Goal: Connect with others: Connect with others

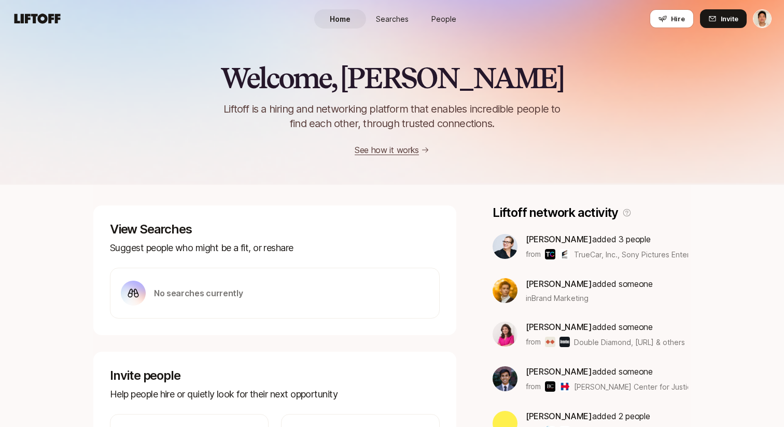
click at [395, 24] on link "Searches" at bounding box center [392, 18] width 52 height 19
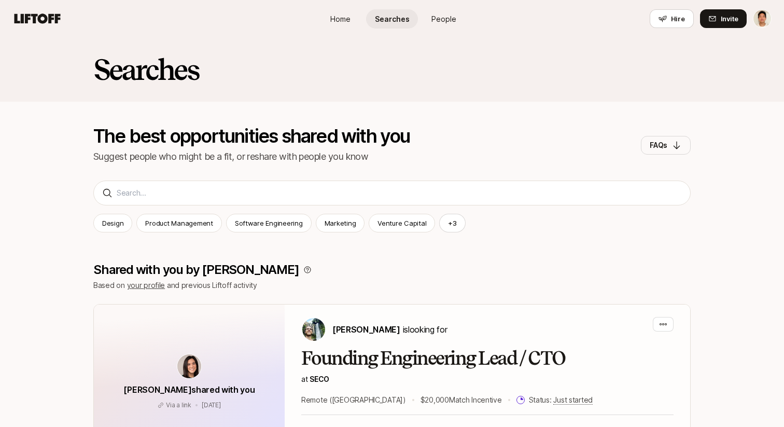
click at [435, 24] on link "People" at bounding box center [444, 18] width 52 height 19
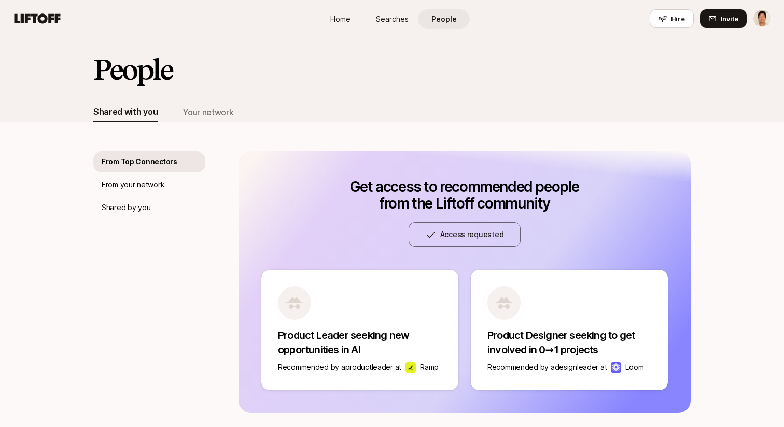
click at [394, 23] on span "Searches" at bounding box center [392, 18] width 33 height 11
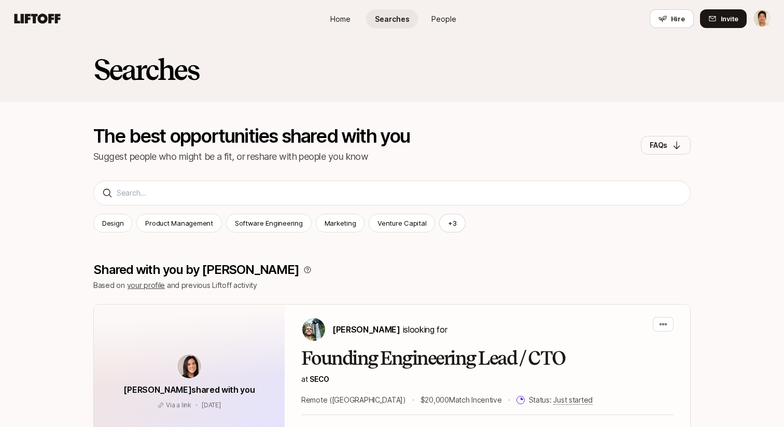
click at [354, 22] on link "Home" at bounding box center [340, 18] width 52 height 19
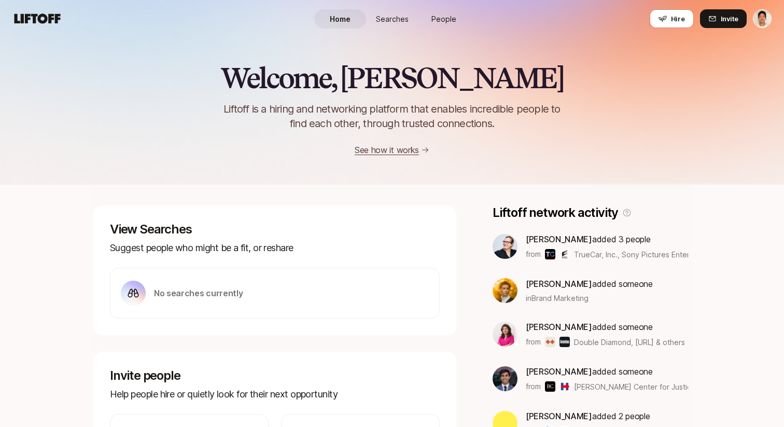
click at [384, 24] on link "Searches" at bounding box center [392, 18] width 52 height 19
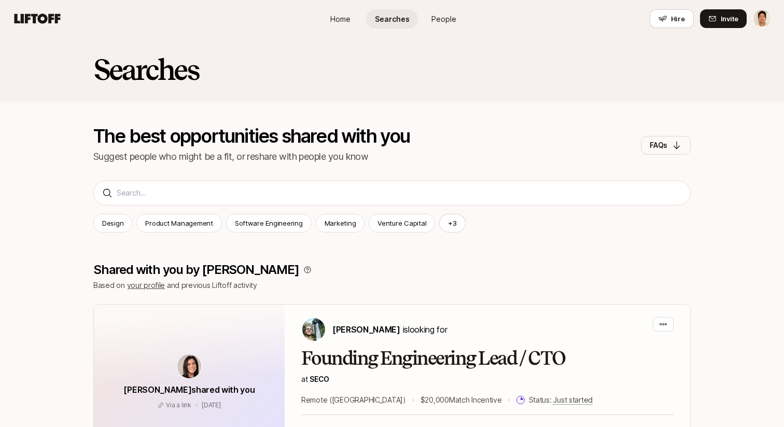
click at [343, 25] on link "Home" at bounding box center [340, 18] width 52 height 19
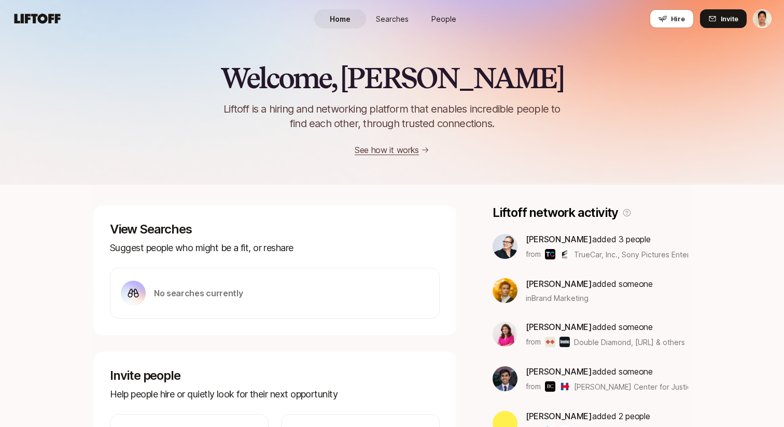
click at [389, 24] on link "Searches" at bounding box center [392, 18] width 52 height 19
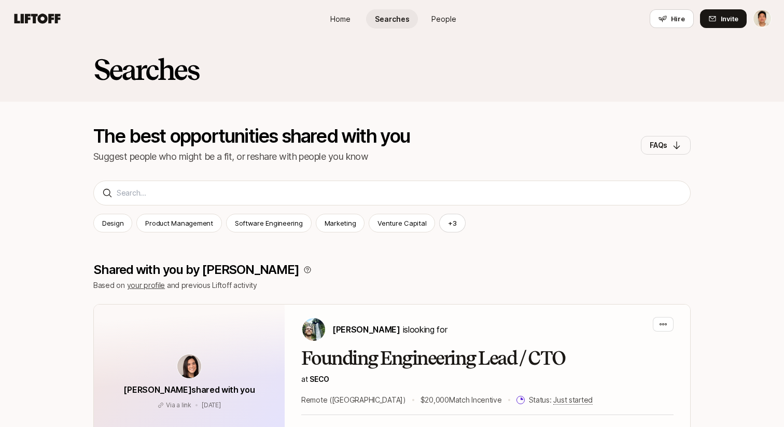
click at [439, 24] on link "People" at bounding box center [444, 18] width 52 height 19
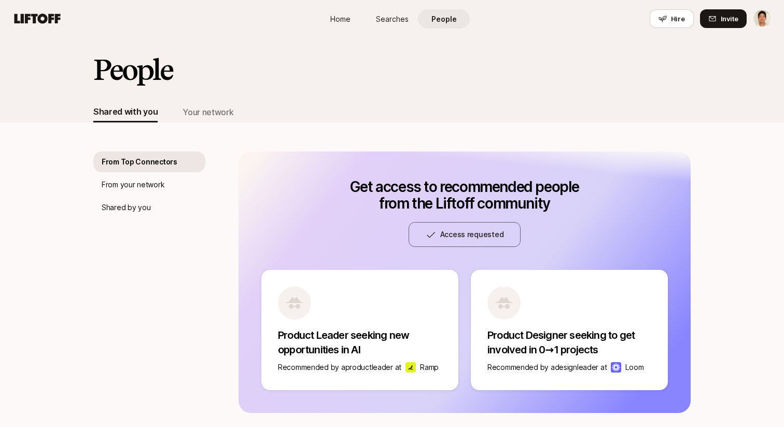
click at [399, 23] on span "Searches" at bounding box center [392, 18] width 33 height 11
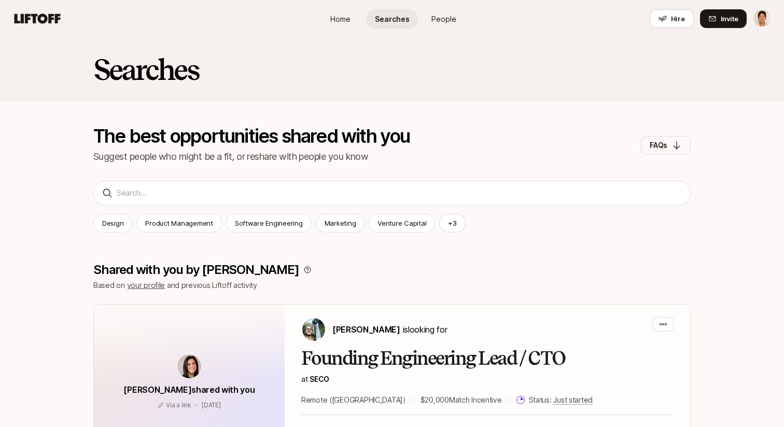
click at [353, 21] on link "Home" at bounding box center [340, 18] width 52 height 19
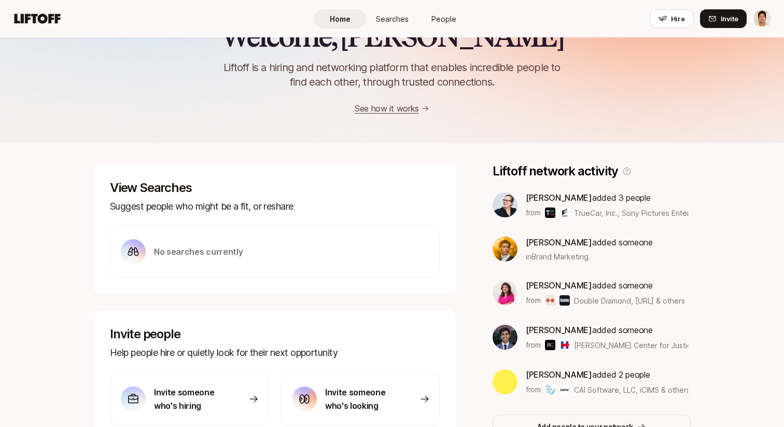
scroll to position [45, 0]
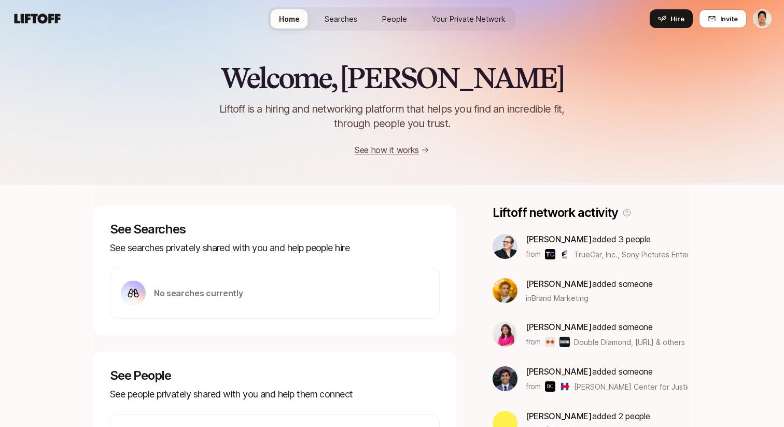
click at [348, 20] on span "Searches" at bounding box center [341, 18] width 33 height 11
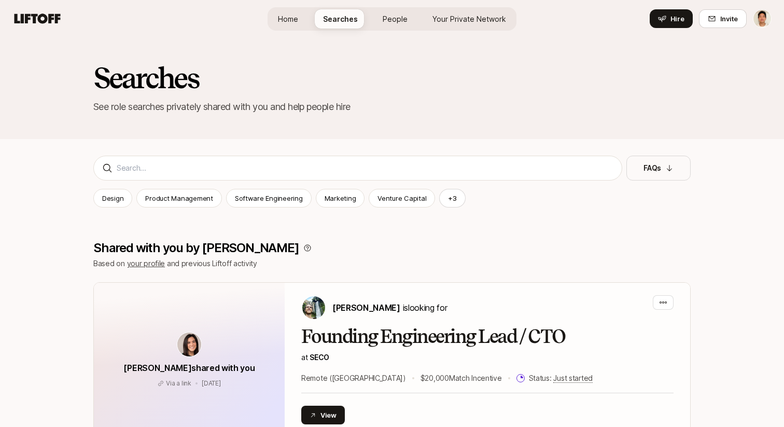
click at [403, 21] on span "People" at bounding box center [395, 18] width 25 height 11
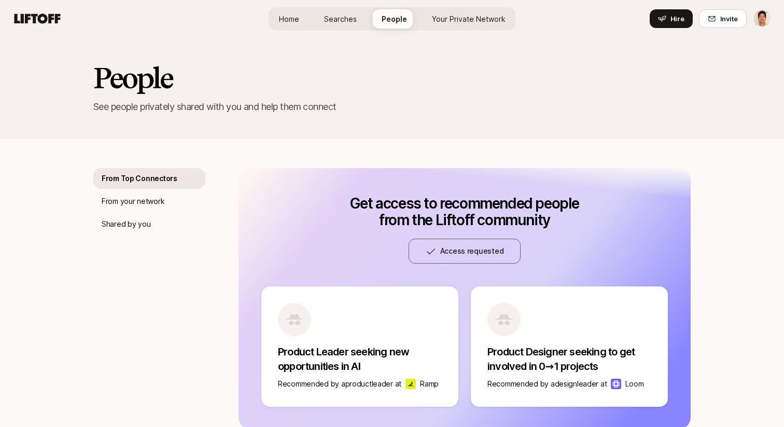
click at [453, 13] on span "Your Private Network" at bounding box center [469, 18] width 74 height 11
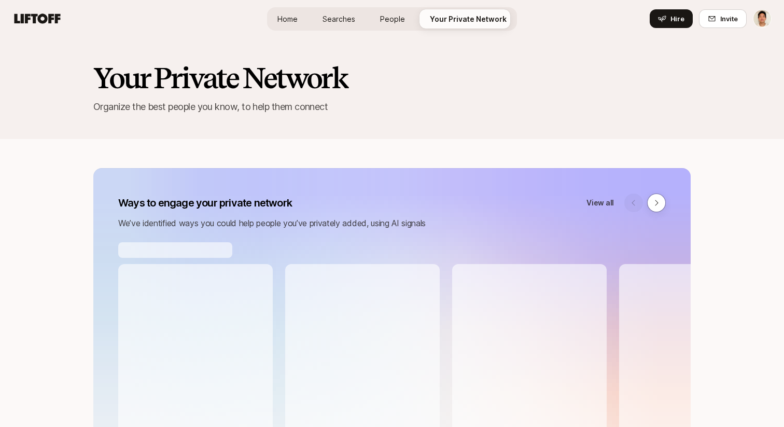
click at [398, 20] on span "People" at bounding box center [392, 18] width 25 height 11
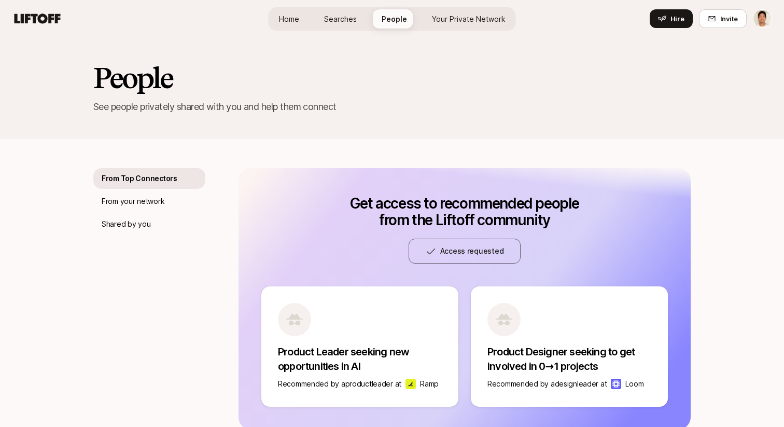
click at [333, 20] on span "Searches" at bounding box center [340, 18] width 33 height 11
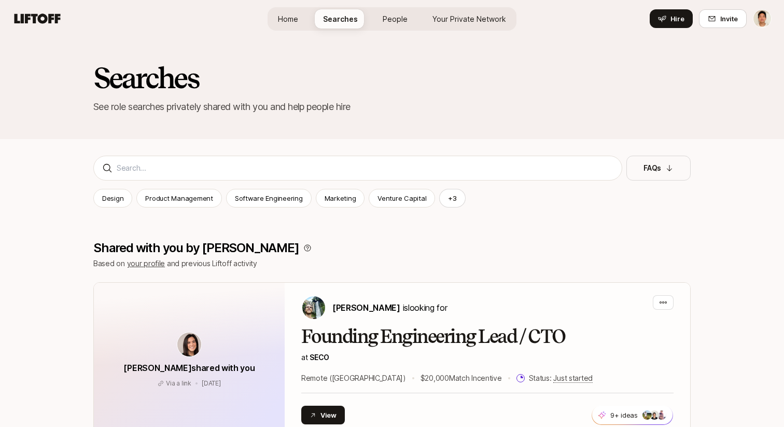
click at [283, 21] on span "Home" at bounding box center [288, 18] width 20 height 11
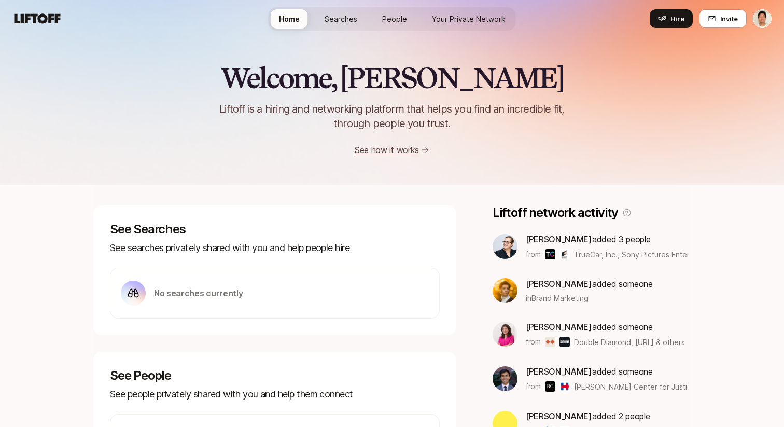
click at [332, 24] on link "Searches" at bounding box center [340, 18] width 49 height 19
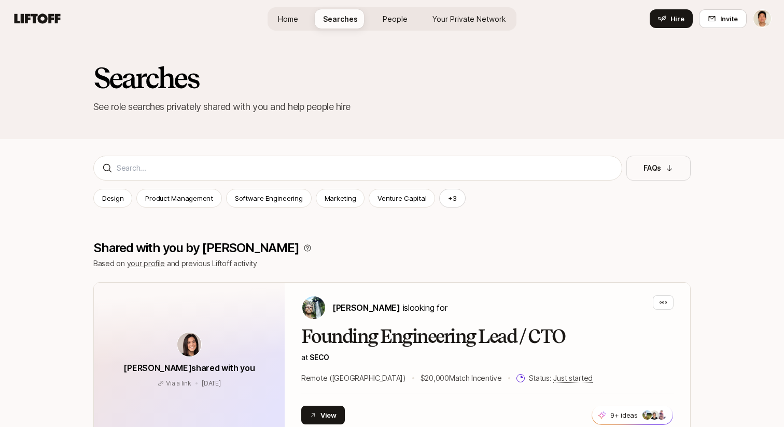
click at [396, 17] on span "People" at bounding box center [395, 18] width 25 height 11
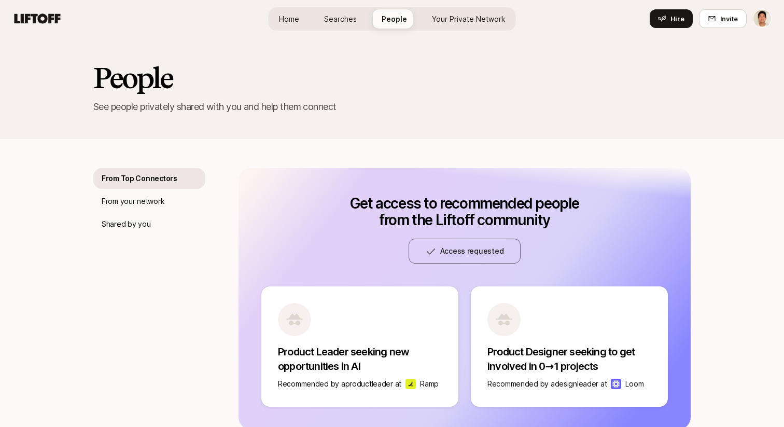
click at [458, 17] on span "Your Private Network" at bounding box center [469, 18] width 74 height 11
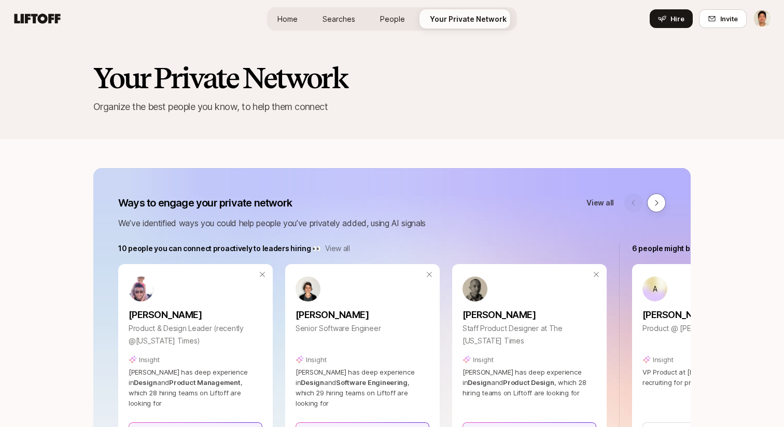
click at [417, 15] on div "Home Searches People Your Private Network Hire" at bounding box center [392, 18] width 250 height 23
click at [387, 18] on span "People" at bounding box center [392, 18] width 25 height 11
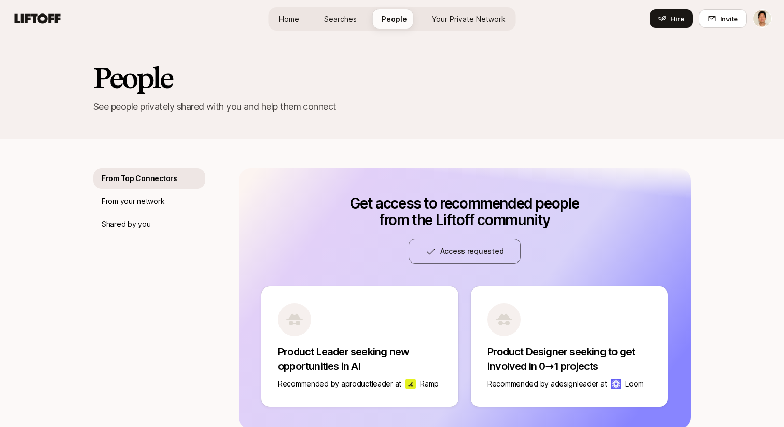
click at [337, 15] on span "Searches" at bounding box center [340, 18] width 33 height 11
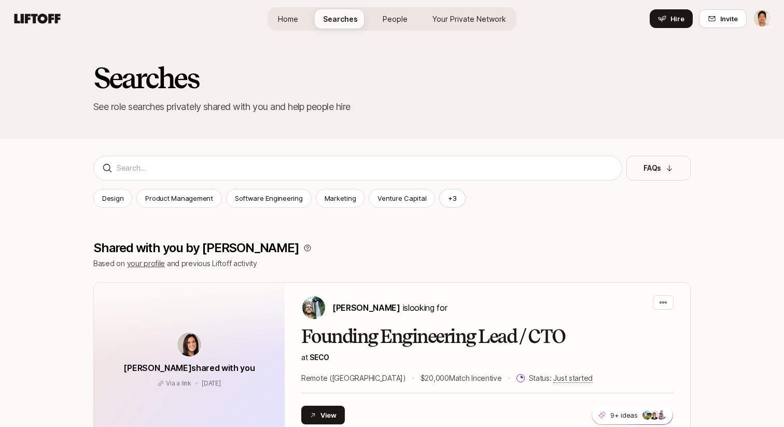
click at [290, 18] on span "Home" at bounding box center [288, 18] width 20 height 11
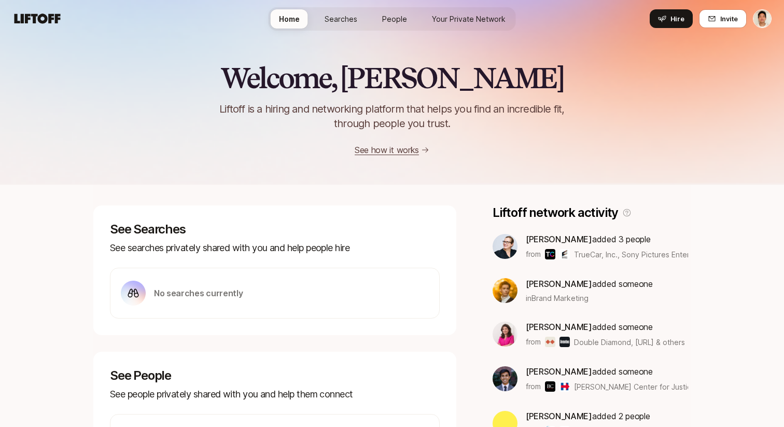
click at [399, 9] on link "People" at bounding box center [395, 18] width 42 height 19
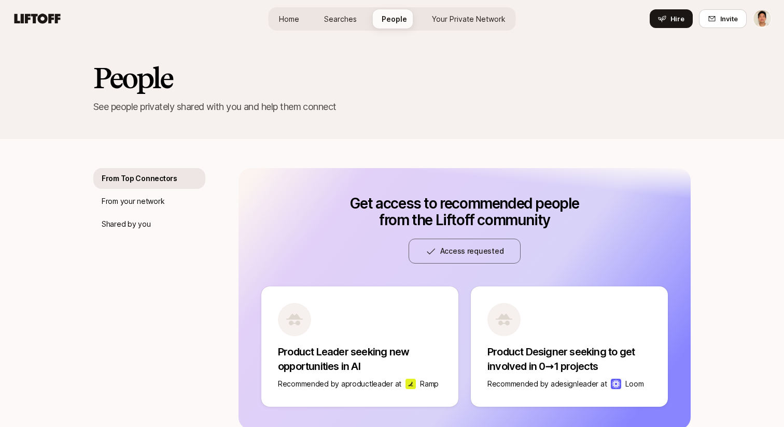
click at [353, 17] on span "Searches" at bounding box center [340, 18] width 33 height 11
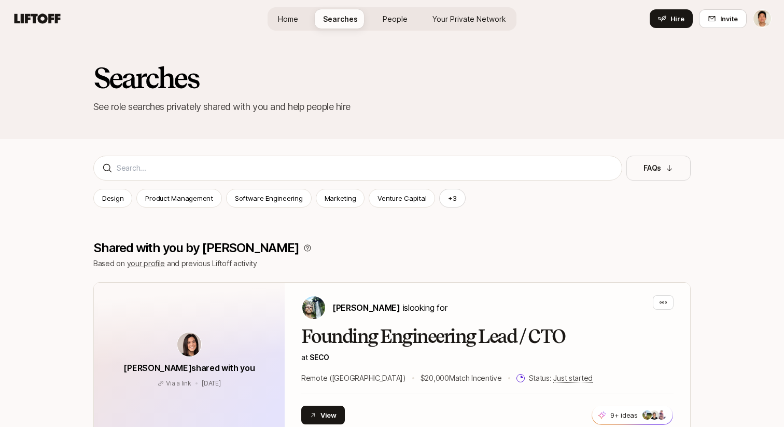
click at [438, 15] on span "Your Private Network" at bounding box center [470, 18] width 74 height 11
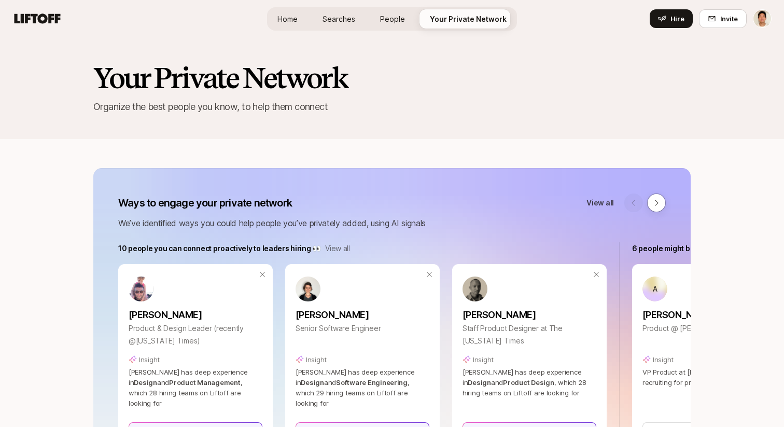
click at [408, 10] on link "People" at bounding box center [393, 18] width 42 height 19
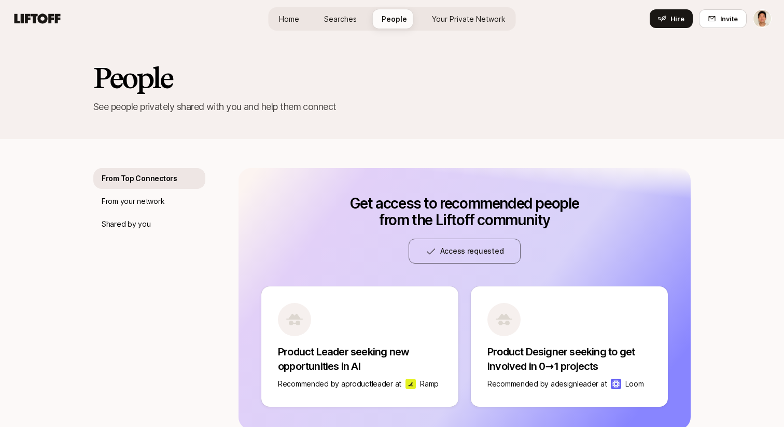
click at [294, 20] on span "Home" at bounding box center [289, 18] width 20 height 11
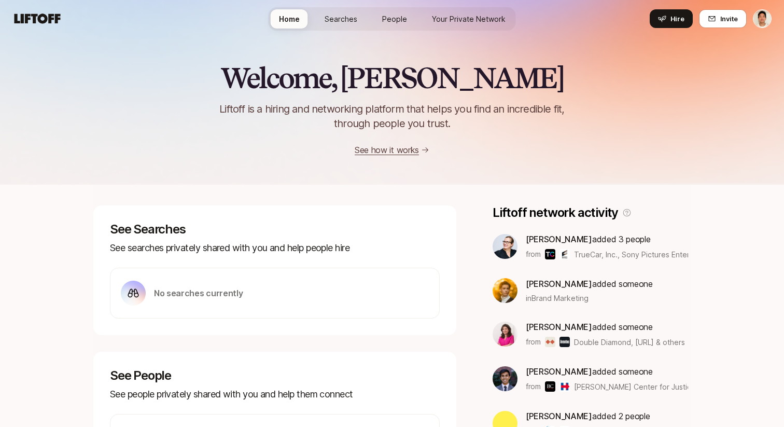
click at [353, 21] on span "Searches" at bounding box center [341, 18] width 33 height 11
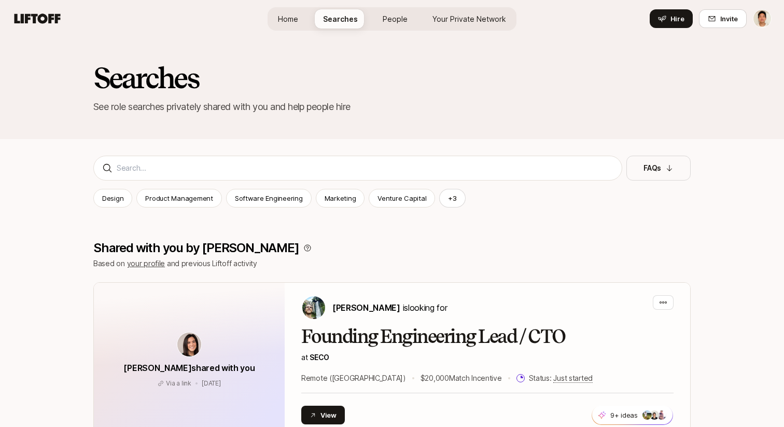
click at [391, 23] on span "People" at bounding box center [395, 18] width 25 height 11
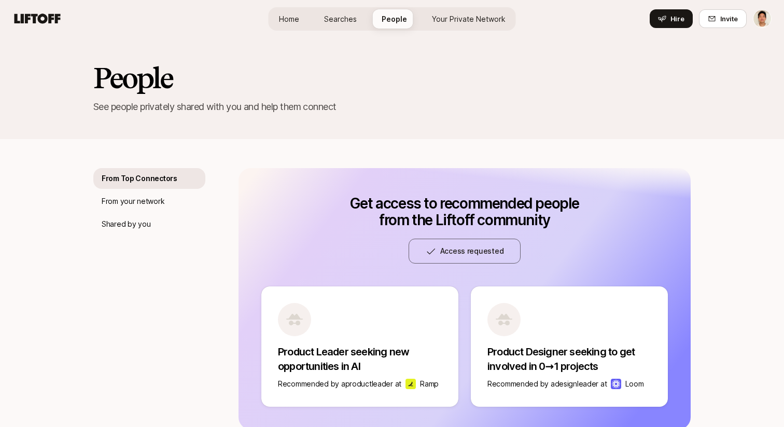
click at [442, 24] on span "Your Private Network" at bounding box center [469, 18] width 74 height 11
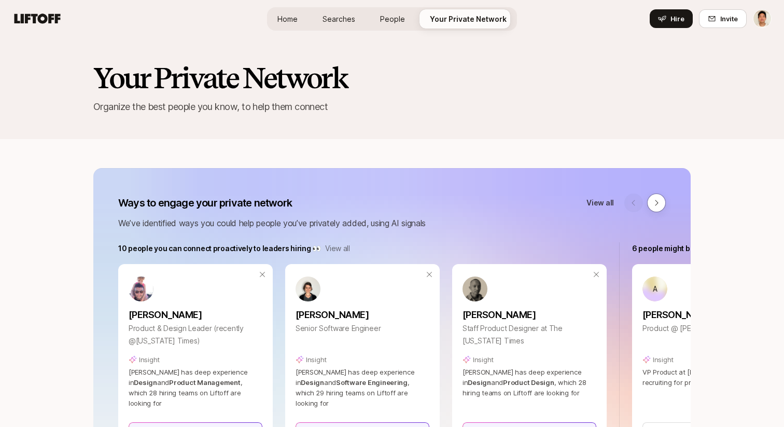
click at [444, 66] on h2 "Your Private Network" at bounding box center [392, 77] width 598 height 31
click at [306, 17] on link "Home" at bounding box center [287, 18] width 37 height 19
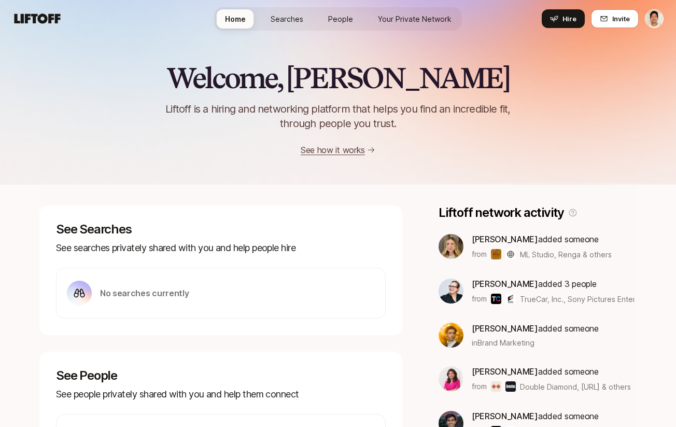
click at [283, 21] on span "Searches" at bounding box center [287, 18] width 33 height 11
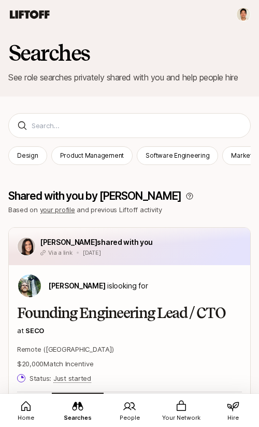
click at [128, 400] on icon at bounding box center [129, 406] width 12 height 12
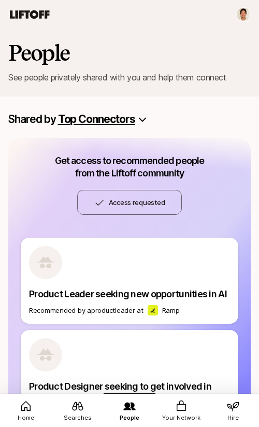
click at [177, 410] on icon at bounding box center [181, 405] width 9 height 10
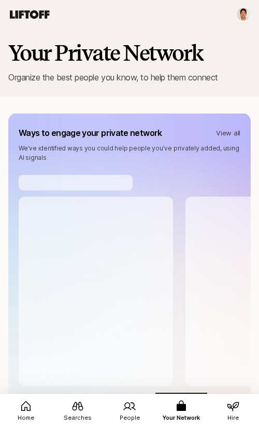
click at [38, 413] on link "Home" at bounding box center [26, 411] width 52 height 36
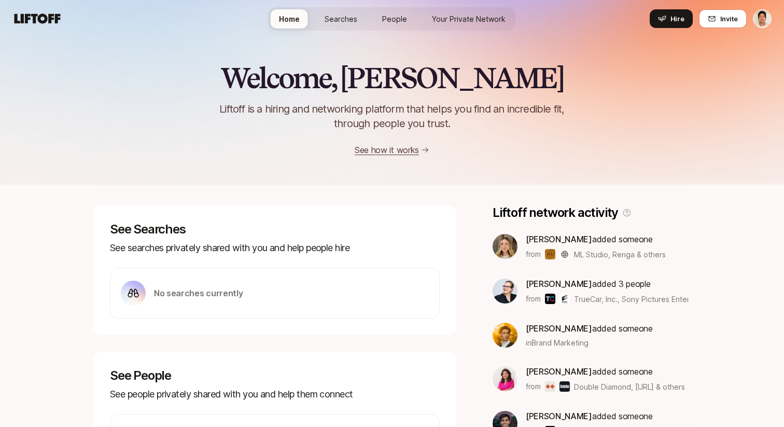
click at [138, 100] on div "Welcome, Jeremy 👋 Liftoff is a hiring and networking platform that helps you fi…" at bounding box center [392, 109] width 784 height 94
click at [160, 113] on div "Welcome, Jeremy 👋 Liftoff is a hiring and networking platform that helps you fi…" at bounding box center [392, 109] width 784 height 94
click at [391, 22] on span "People" at bounding box center [394, 18] width 25 height 11
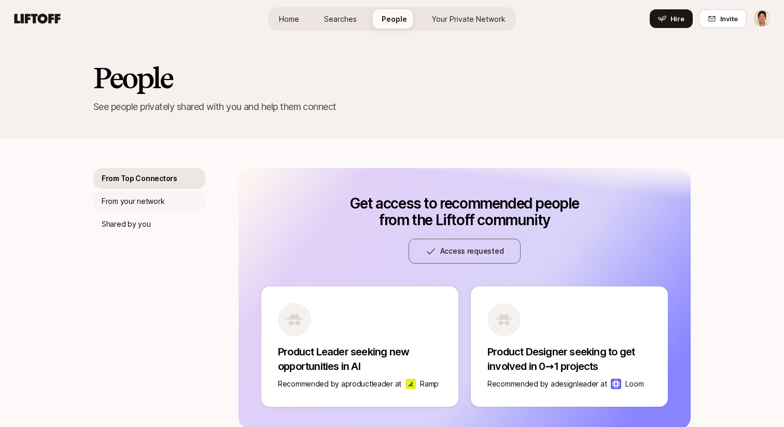
click at [136, 201] on p "From your network" at bounding box center [133, 201] width 63 height 12
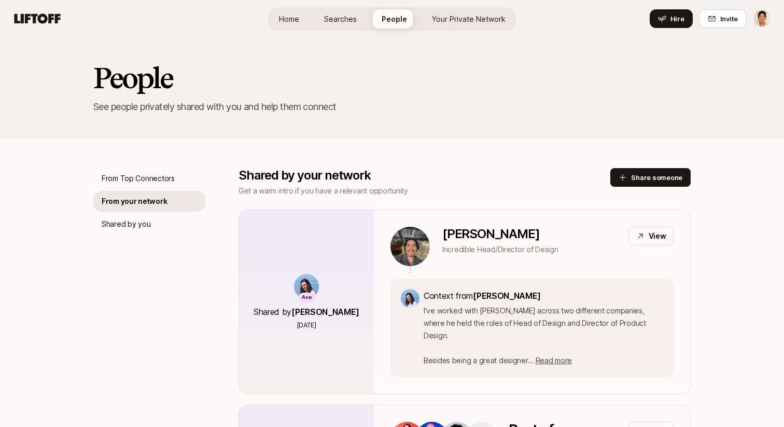
click at [456, 23] on span "Your Private Network" at bounding box center [469, 18] width 74 height 11
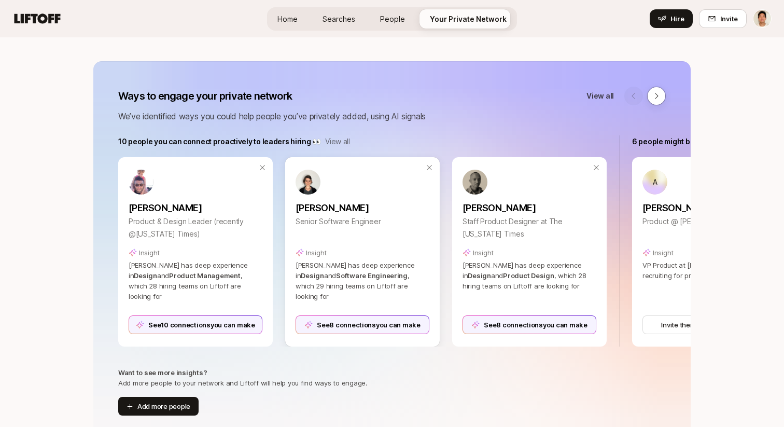
click at [348, 328] on div "See 8 connections you can make" at bounding box center [363, 324] width 134 height 19
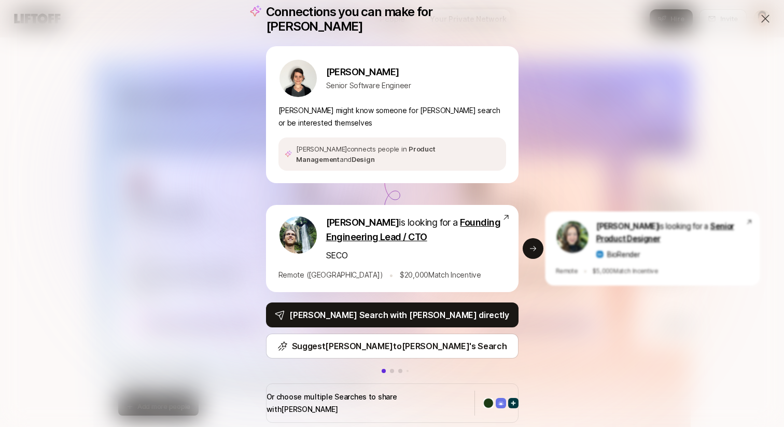
click at [193, 227] on div "Connections you can make for Nina Nina Pavlich Senior Software Engineer Nina mi…" at bounding box center [392, 213] width 784 height 427
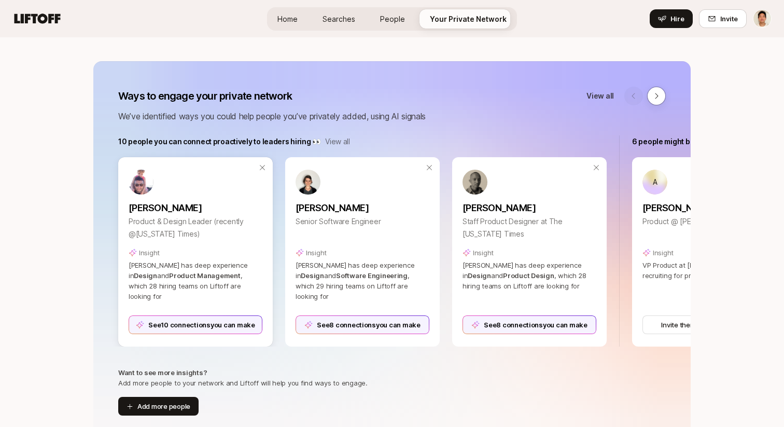
click at [199, 328] on div "See 10 connections you can make" at bounding box center [196, 324] width 134 height 19
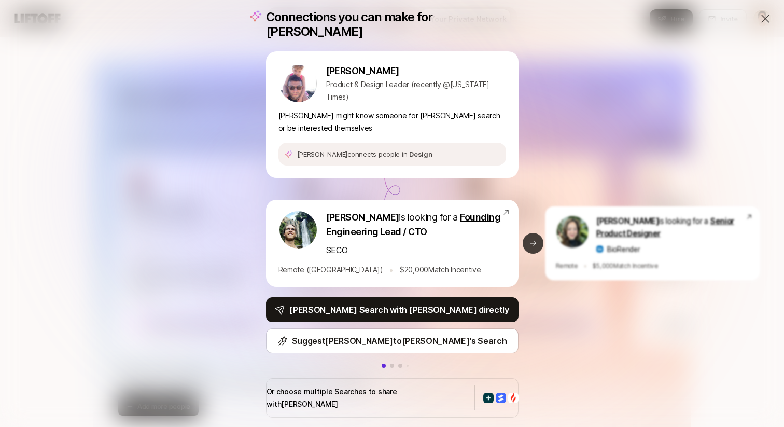
click at [536, 245] on icon at bounding box center [533, 243] width 8 height 8
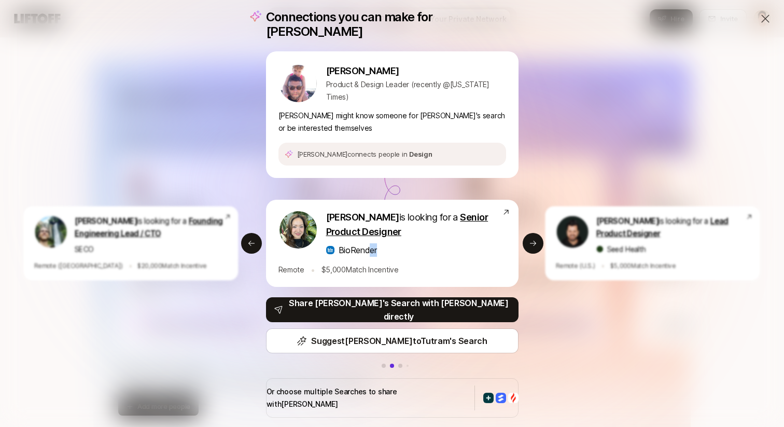
drag, startPoint x: 462, startPoint y: 248, endPoint x: 260, endPoint y: 248, distance: 201.3
click at [326, 248] on div "BioRender" at bounding box center [414, 249] width 176 height 13
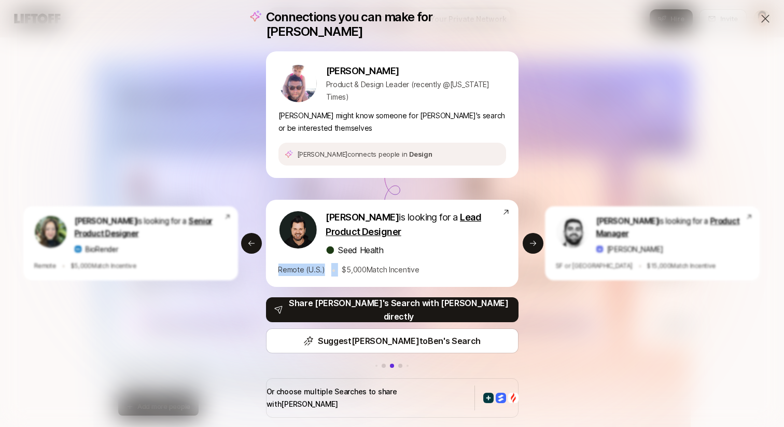
drag, startPoint x: 418, startPoint y: 257, endPoint x: 219, endPoint y: 257, distance: 198.7
click at [266, 257] on div "Ben Grove is looking for a Lead Product Designer Seed Health Remote (U.S.) • $ …" at bounding box center [392, 243] width 253 height 87
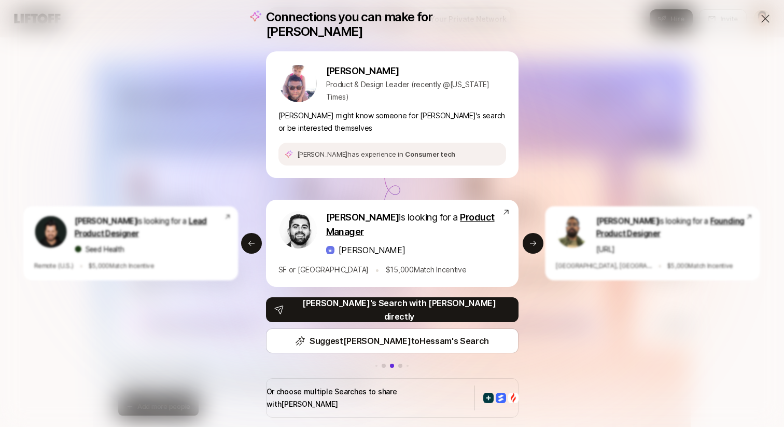
click at [542, 246] on div "Shubh Gupta is looking for a Founding Product Designer SigIQ.ai Berkeley, CA • …" at bounding box center [649, 243] width 222 height 74
click at [538, 244] on button "Next slide" at bounding box center [533, 243] width 21 height 21
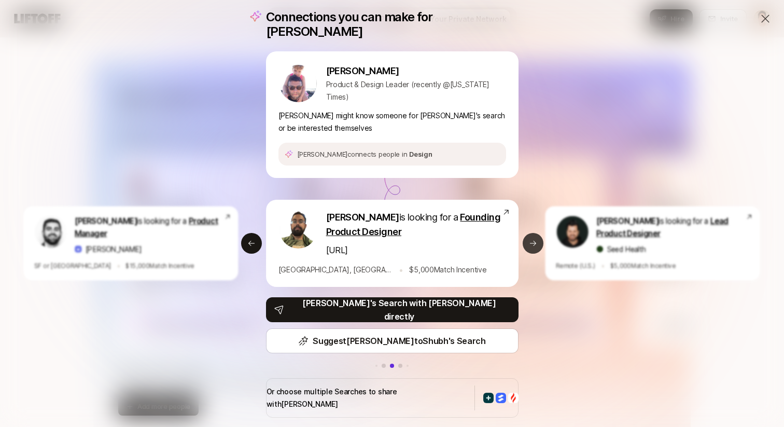
click at [535, 243] on icon at bounding box center [533, 243] width 8 height 8
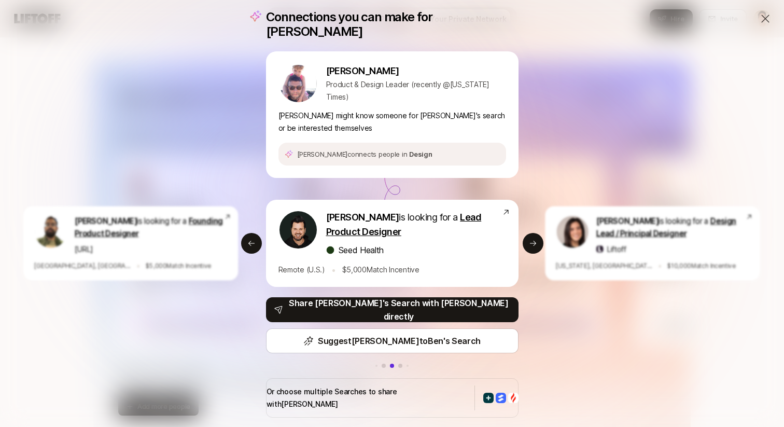
click at [597, 133] on div "Connections you can make for Alex Alex Rainert Product & Design Leader (recentl…" at bounding box center [392, 213] width 784 height 427
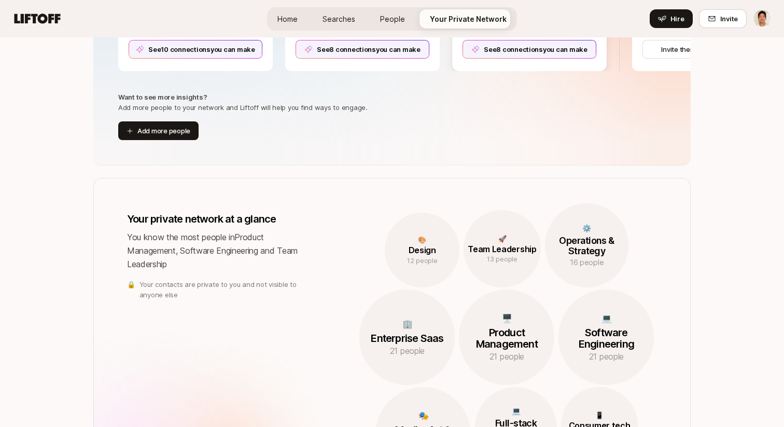
scroll to position [268, 0]
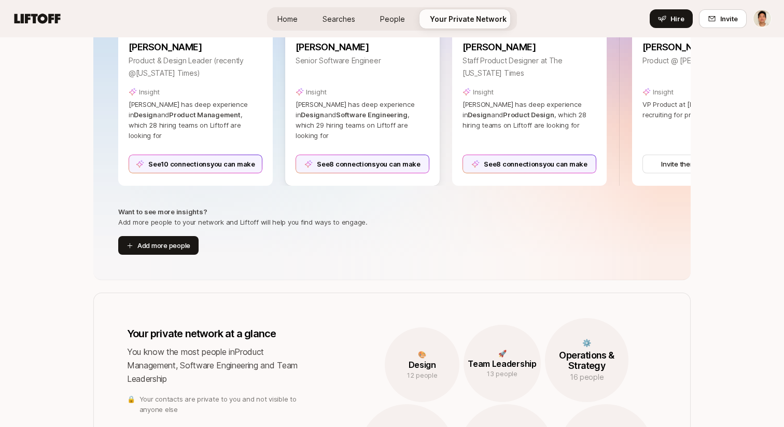
click at [419, 169] on div "See 8 connections you can make" at bounding box center [363, 164] width 134 height 19
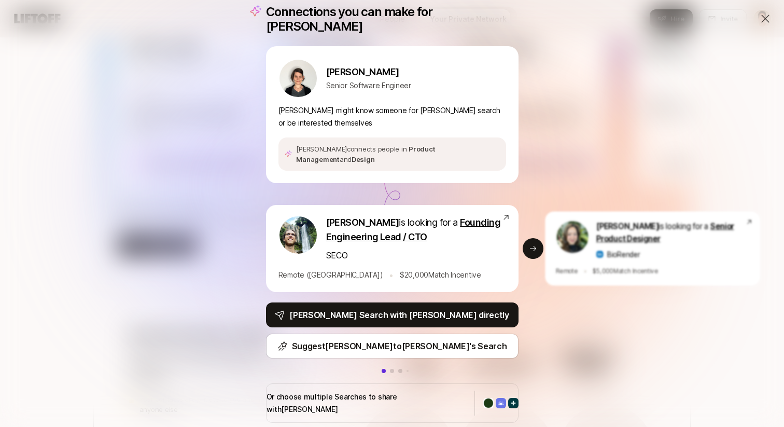
click at [601, 326] on div "Connections you can make for Nina Nina Pavlich Senior Software Engineer Nina mi…" at bounding box center [392, 213] width 784 height 427
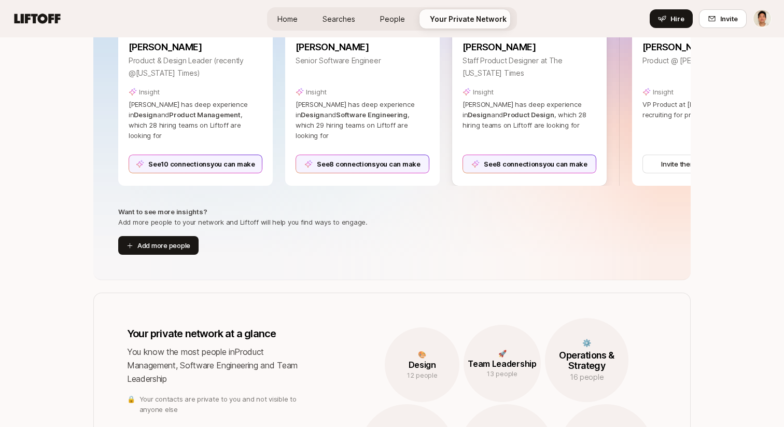
click at [546, 167] on div "See 8 connections you can make" at bounding box center [530, 164] width 134 height 19
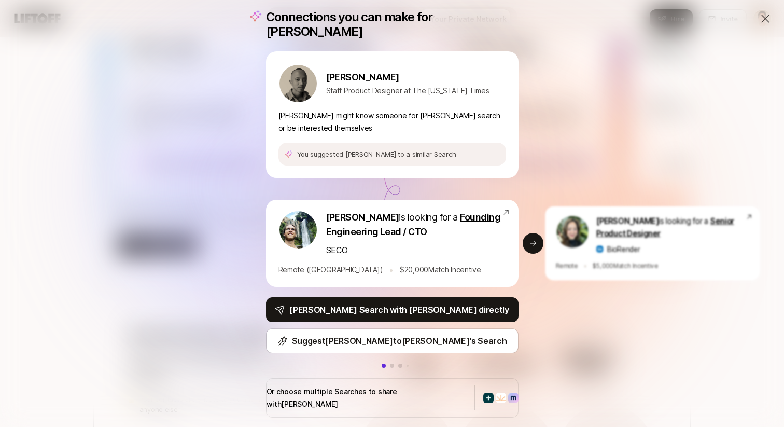
click at [613, 108] on div "Connections you can make for Rimar Rimar Villaseñor Staff Product Designer at T…" at bounding box center [392, 213] width 784 height 427
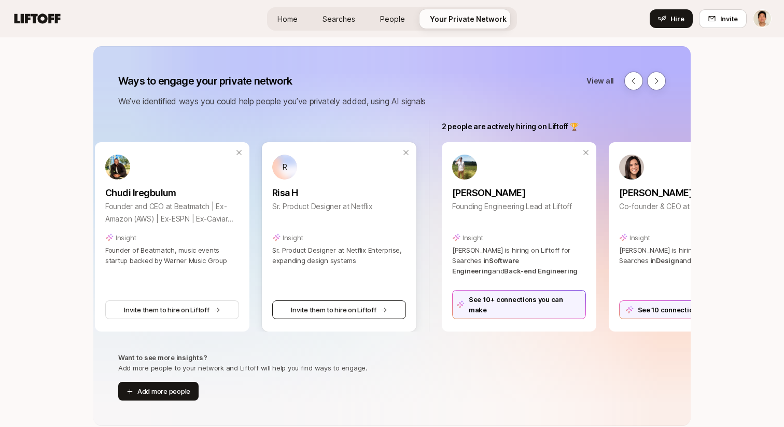
scroll to position [0, 756]
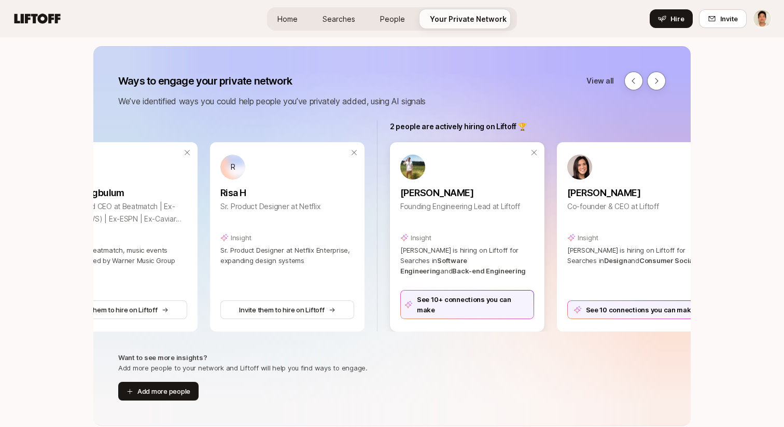
click at [476, 313] on div "See 10+ connections you can make" at bounding box center [467, 304] width 134 height 29
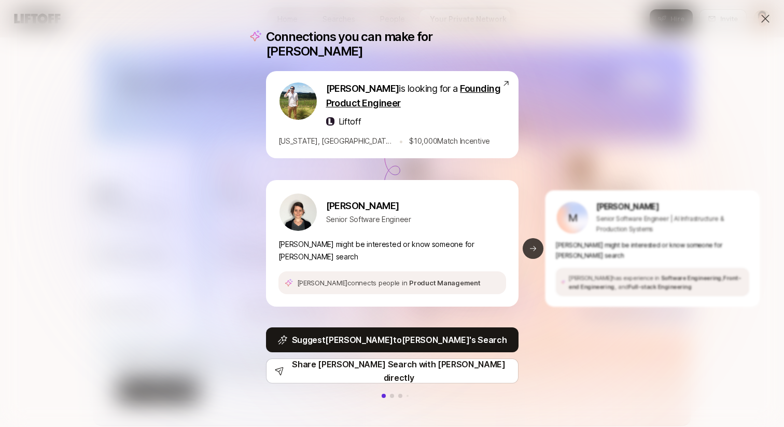
click at [532, 238] on button "Next slide" at bounding box center [533, 248] width 21 height 21
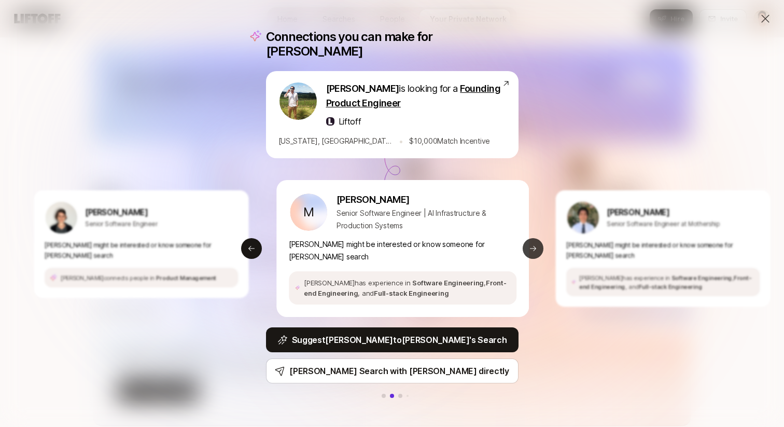
click at [536, 244] on icon at bounding box center [533, 248] width 8 height 8
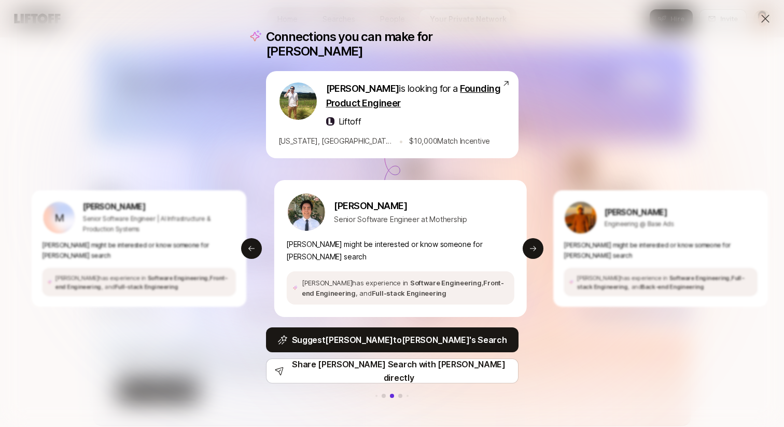
click at [565, 164] on div "Connections you can make for Tyler Tyler Kieft is looking for a Founding Produc…" at bounding box center [392, 213] width 784 height 427
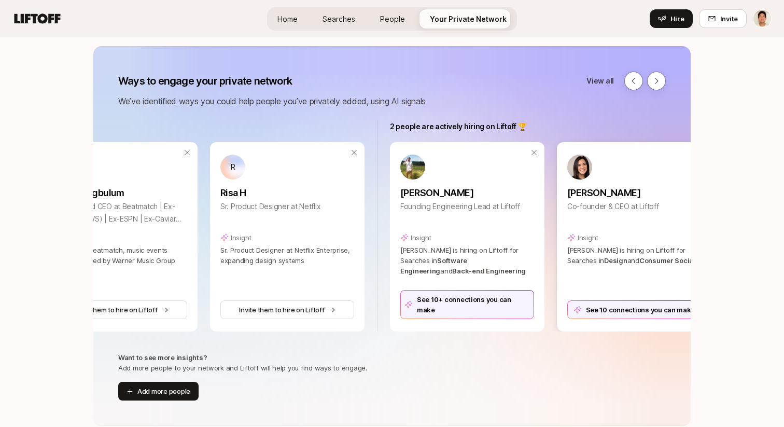
scroll to position [0, 802]
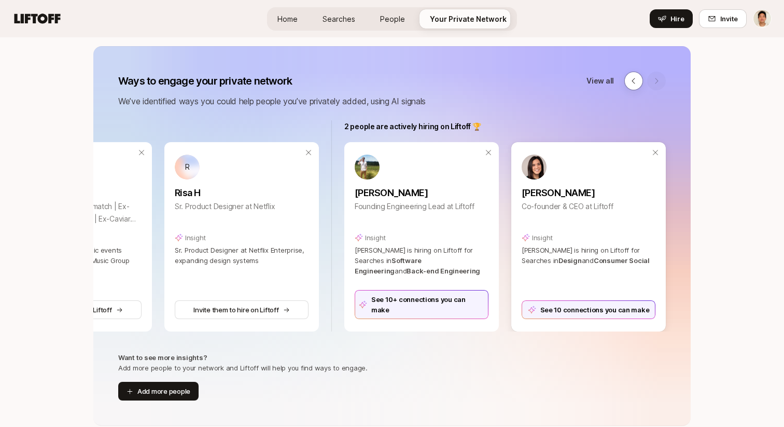
click at [535, 306] on div "See 10 connections you can make" at bounding box center [589, 309] width 134 height 19
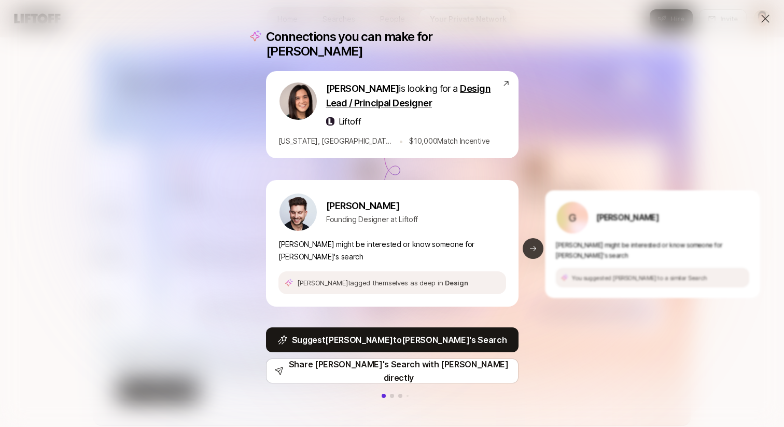
click at [533, 244] on icon at bounding box center [533, 248] width 8 height 8
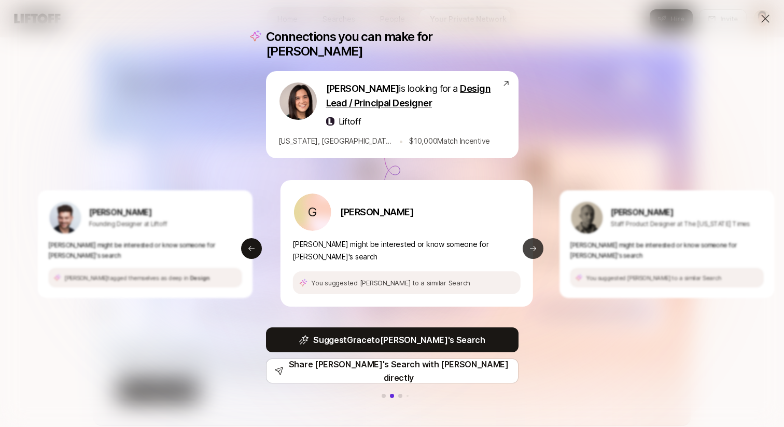
click at [531, 244] on icon at bounding box center [533, 248] width 8 height 8
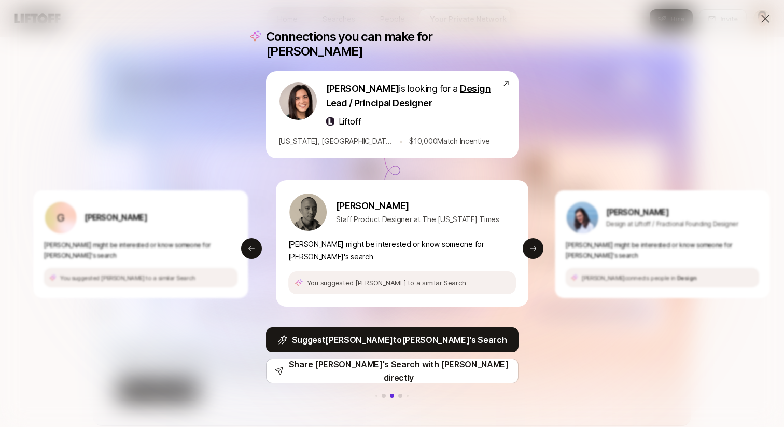
click at [563, 148] on div "Connections you can make for Eleanor Eleanor Morgan is looking for a Design Lea…" at bounding box center [392, 213] width 784 height 427
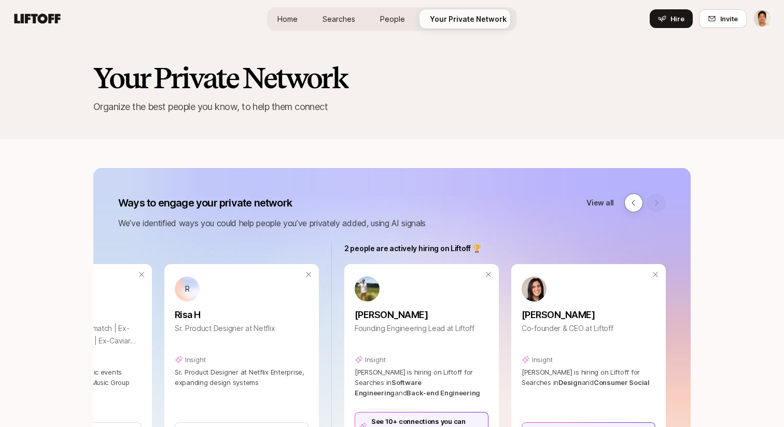
scroll to position [122, 0]
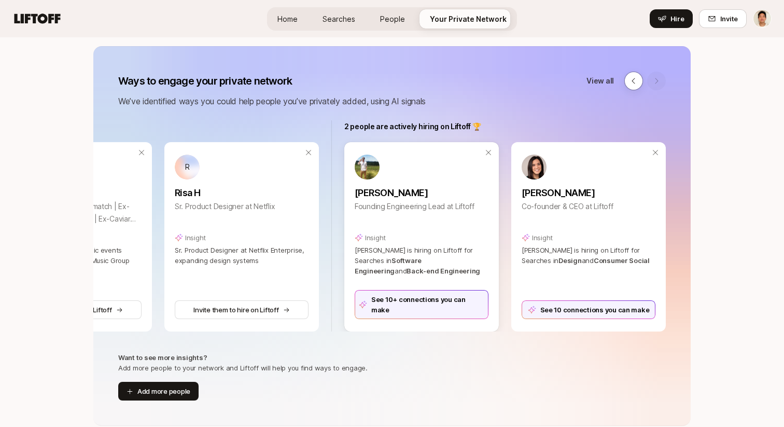
click at [464, 306] on div "See 10+ connections you can make" at bounding box center [422, 304] width 134 height 29
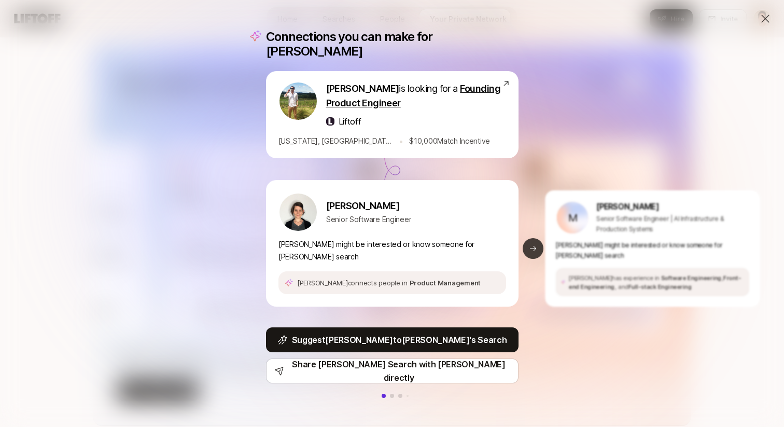
click at [533, 238] on button "Next slide" at bounding box center [533, 248] width 21 height 21
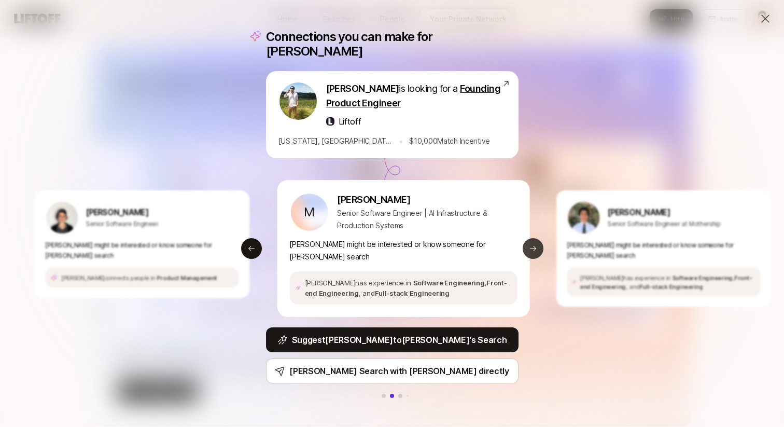
click at [533, 238] on button "Next slide" at bounding box center [533, 248] width 21 height 21
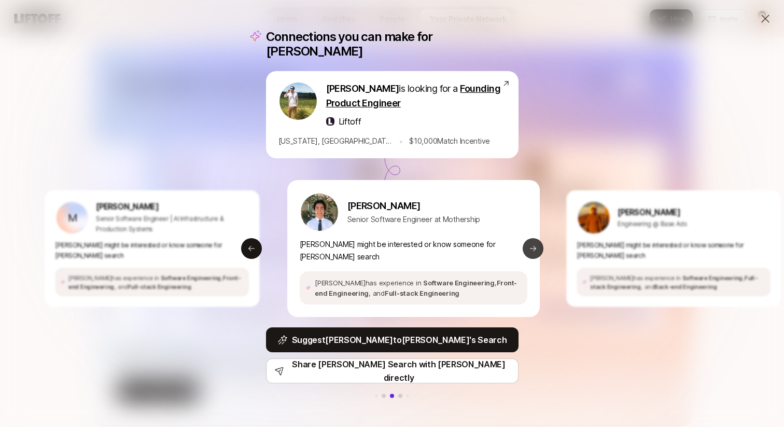
click at [533, 238] on button "Next slide" at bounding box center [533, 248] width 21 height 21
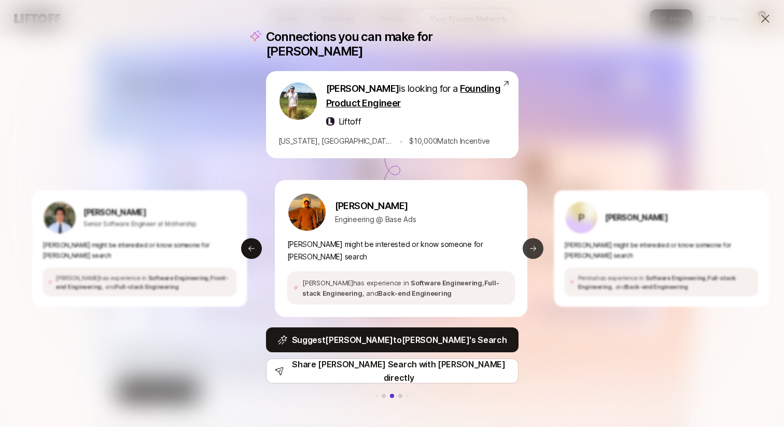
click at [533, 238] on button "Next slide" at bounding box center [533, 248] width 21 height 21
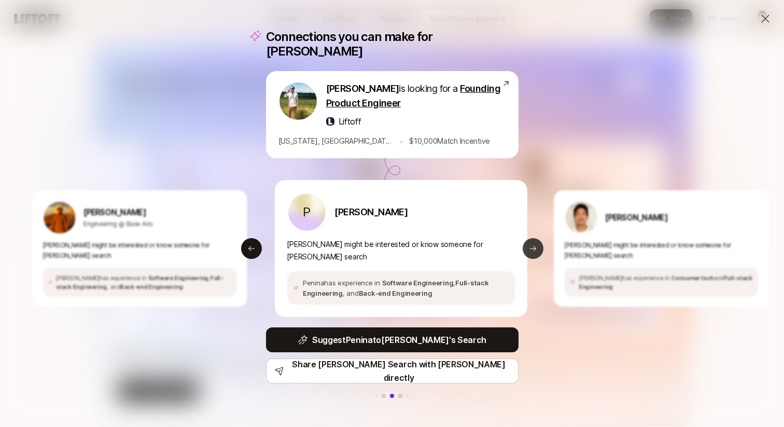
click at [533, 238] on button "Next slide" at bounding box center [533, 248] width 21 height 21
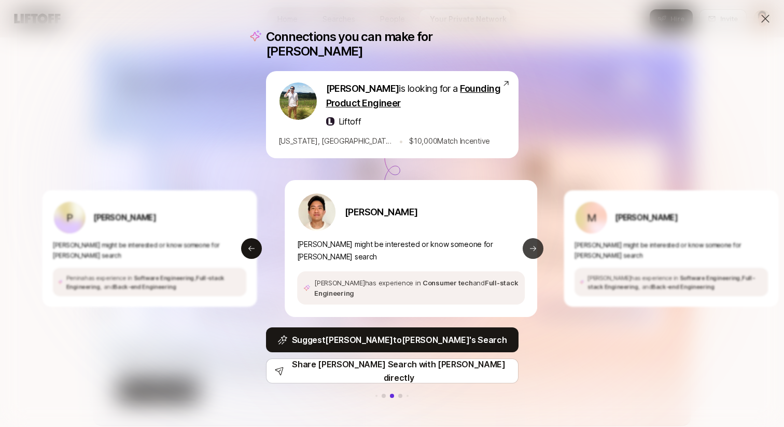
click at [533, 238] on button "Next slide" at bounding box center [533, 248] width 21 height 21
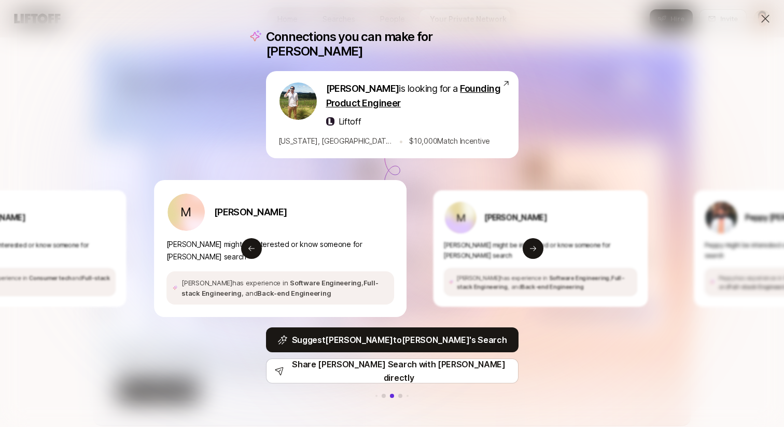
drag, startPoint x: 395, startPoint y: 229, endPoint x: 333, endPoint y: 229, distance: 62.3
click at [333, 229] on div "M Megan Howley" at bounding box center [281, 211] width 228 height 39
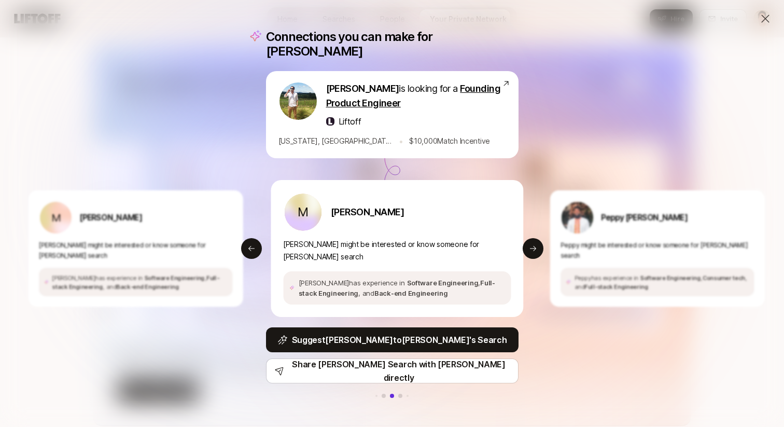
drag, startPoint x: 435, startPoint y: 244, endPoint x: 280, endPoint y: 232, distance: 155.6
click at [280, 232] on div "M Megan L. Howley Megan might be interested or know someone for Tyler's search …" at bounding box center [397, 248] width 253 height 137
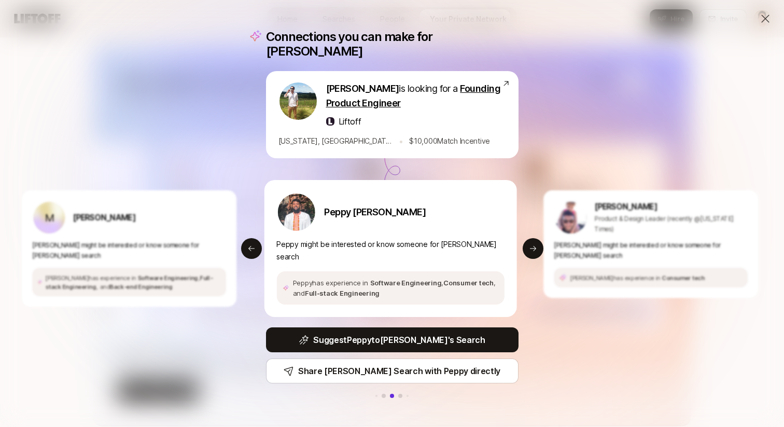
click at [144, 79] on div "Connections you can make for Tyler Tyler Kieft is looking for a Founding Produc…" at bounding box center [392, 213] width 784 height 427
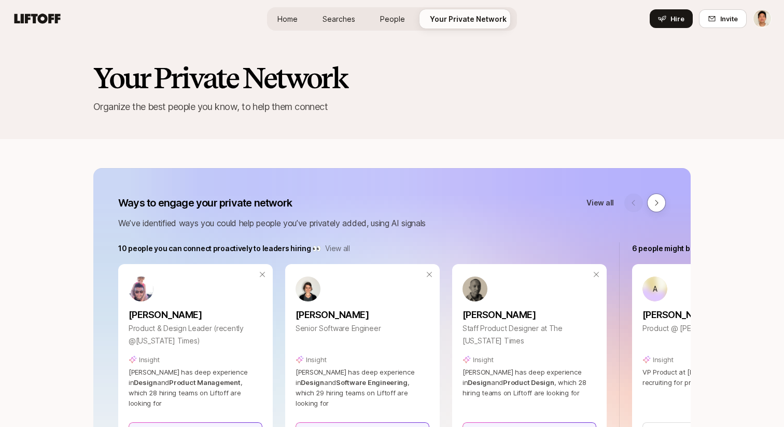
click at [288, 22] on span "Home" at bounding box center [288, 18] width 20 height 11
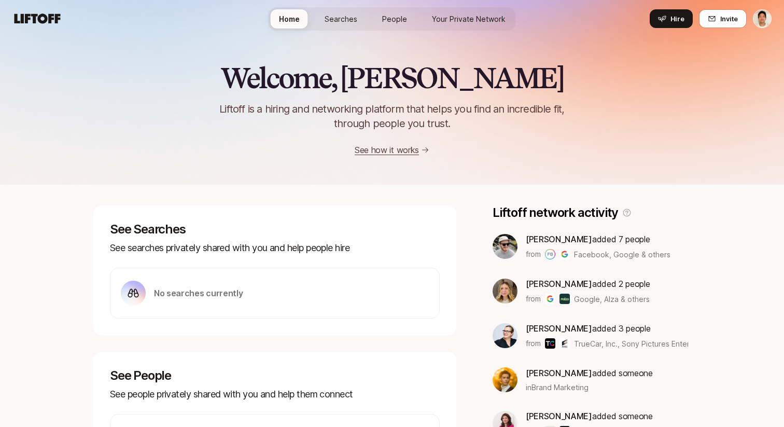
click at [484, 17] on span "Your Private Network" at bounding box center [469, 18] width 74 height 11
